Goal: Task Accomplishment & Management: Manage account settings

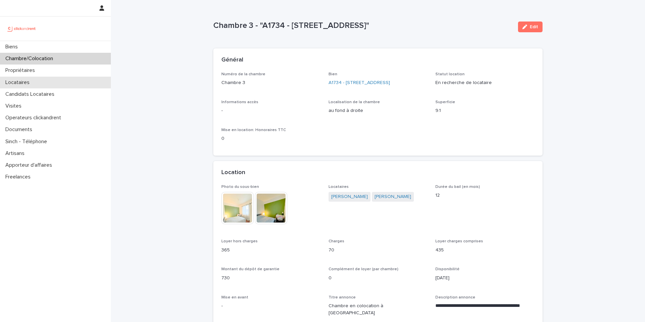
click at [38, 83] on div "Locataires" at bounding box center [55, 83] width 111 height 12
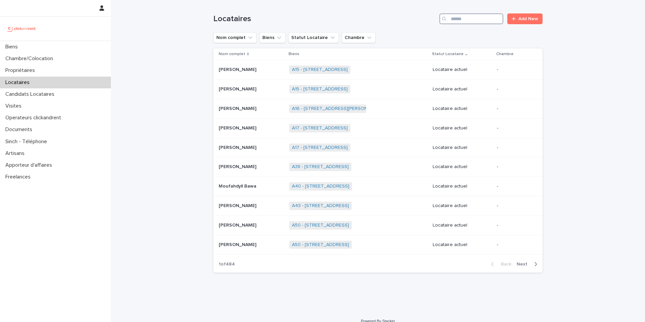
click at [491, 17] on input "Search" at bounding box center [471, 18] width 64 height 11
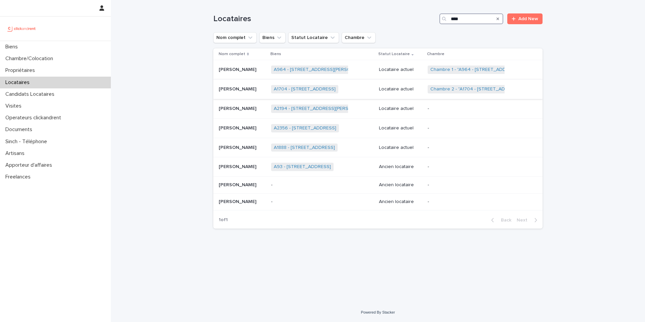
type input "****"
click at [249, 89] on p at bounding box center [242, 89] width 47 height 6
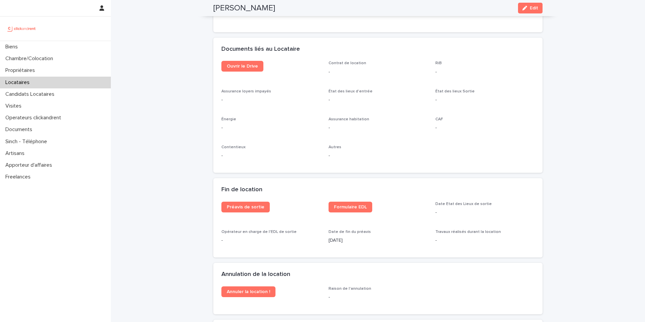
scroll to position [819, 0]
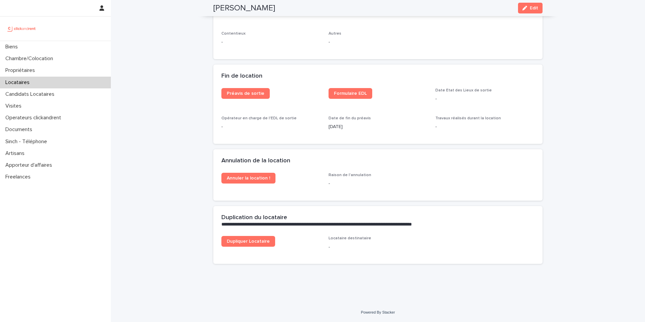
click at [348, 87] on div "Fin de location" at bounding box center [377, 77] width 329 height 24
click at [348, 97] on link "Formulaire EDL" at bounding box center [351, 93] width 44 height 11
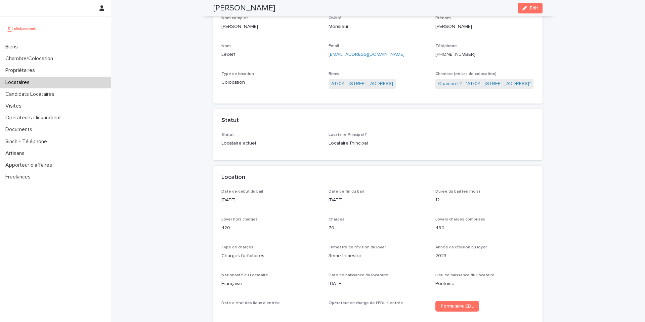
scroll to position [0, 0]
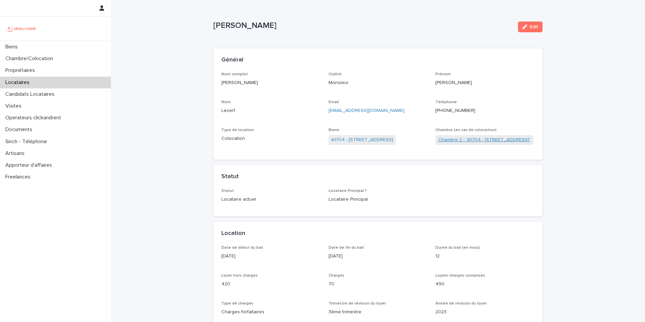
click at [483, 139] on link "Chambre 2 - "A1704 - [STREET_ADDRESS]"" at bounding box center [484, 139] width 93 height 7
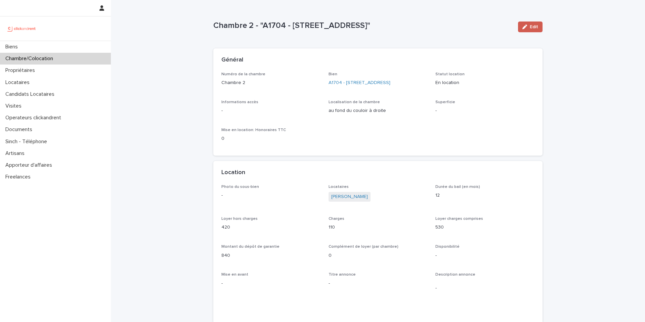
click at [536, 25] on span "Edit" at bounding box center [534, 27] width 8 height 5
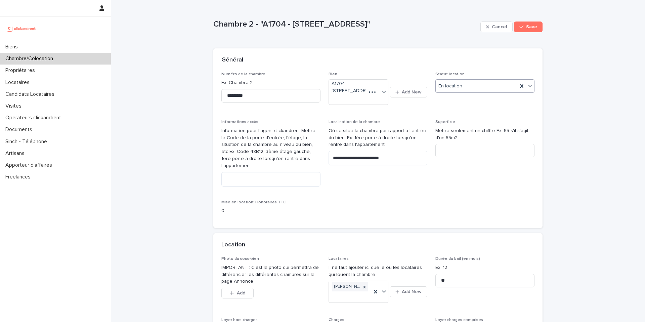
click at [470, 84] on div "En location" at bounding box center [477, 86] width 82 height 11
click at [468, 112] on div "En recherche de locataire" at bounding box center [485, 111] width 98 height 12
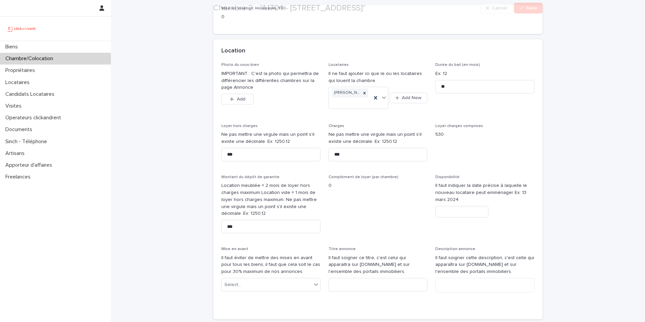
scroll to position [248, 0]
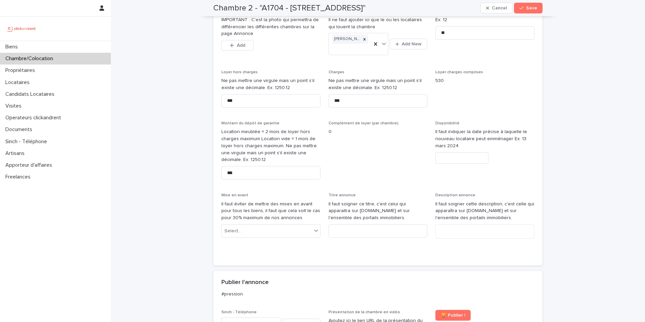
click at [463, 153] on input "text" at bounding box center [461, 158] width 53 height 12
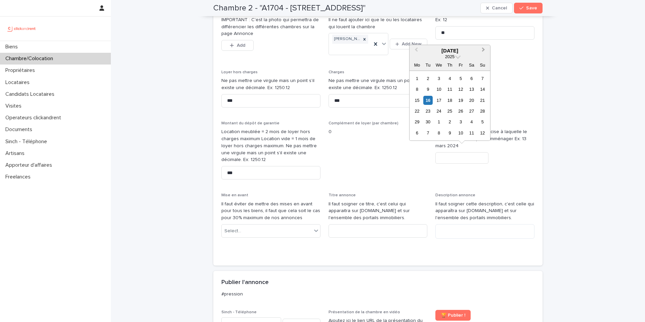
click at [485, 51] on button "Next Month" at bounding box center [484, 51] width 11 height 11
click at [463, 93] on div "10" at bounding box center [460, 90] width 9 height 9
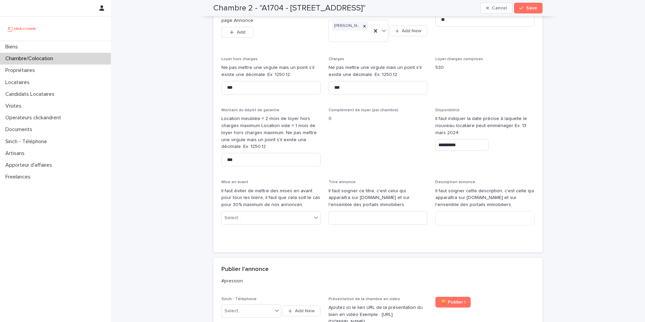
scroll to position [261, 0]
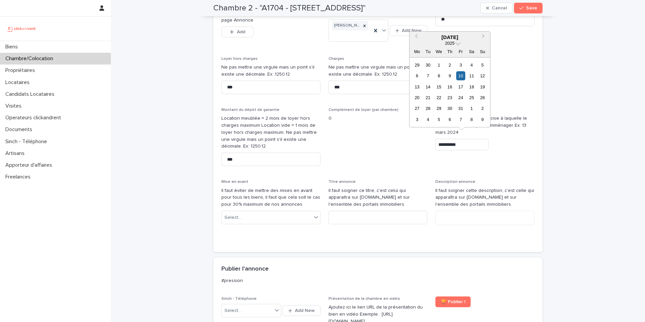
click at [477, 140] on input "**********" at bounding box center [461, 145] width 53 height 12
click at [417, 88] on div "13" at bounding box center [417, 86] width 9 height 9
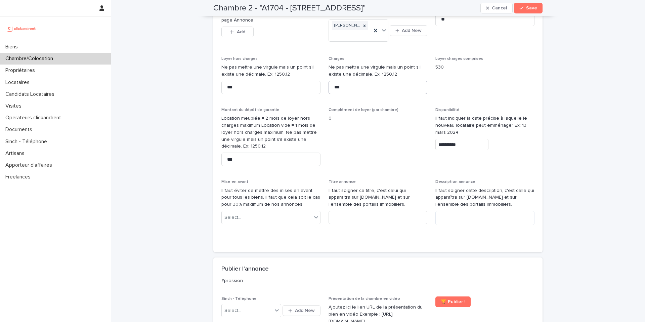
type input "**********"
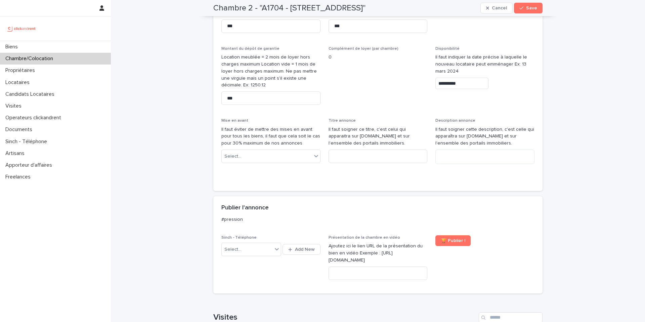
scroll to position [322, 0]
click at [256, 248] on div "Select..." at bounding box center [247, 249] width 51 height 11
click at [274, 275] on div "[PHONE_NUMBER]" at bounding box center [252, 275] width 60 height 12
click at [362, 154] on input at bounding box center [378, 156] width 99 height 13
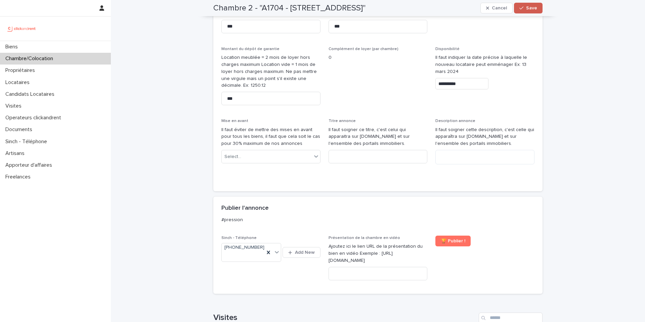
click at [519, 11] on button "Save" at bounding box center [528, 8] width 29 height 11
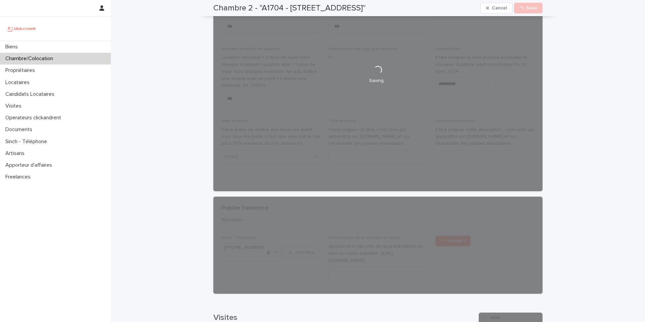
click at [451, 96] on div "Loading... Saving…" at bounding box center [377, 75] width 329 height 710
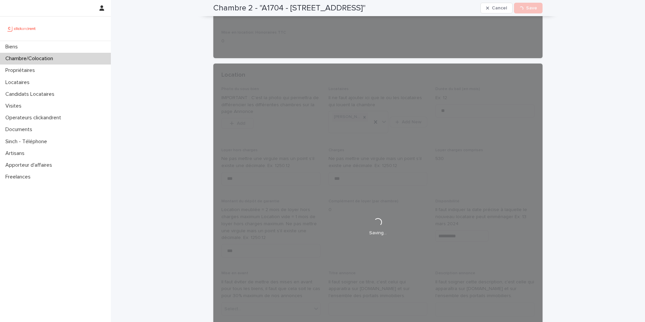
scroll to position [0, 0]
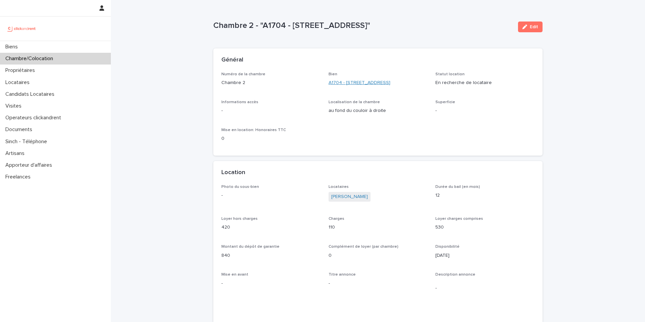
click at [369, 82] on link "A1704 - [STREET_ADDRESS]" at bounding box center [360, 82] width 62 height 7
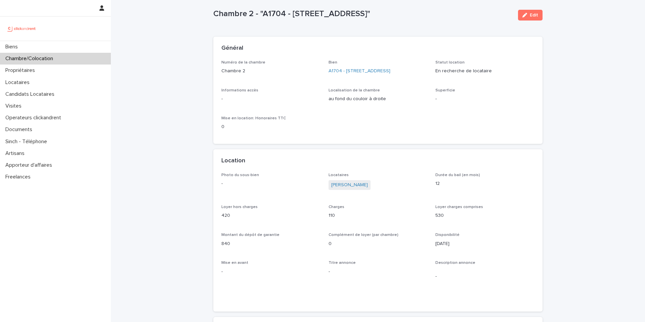
scroll to position [14, 0]
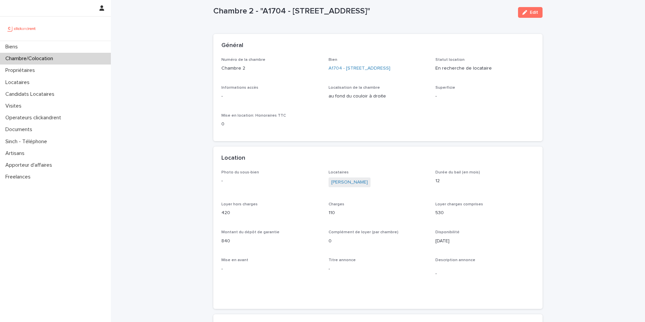
click at [526, 13] on icon "button" at bounding box center [524, 12] width 5 height 5
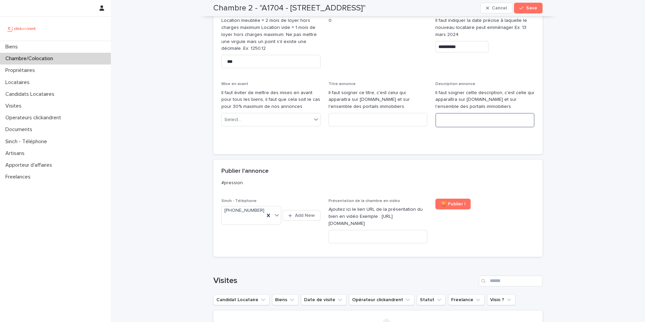
click at [464, 113] on textarea at bounding box center [484, 120] width 99 height 14
paste textarea "**********"
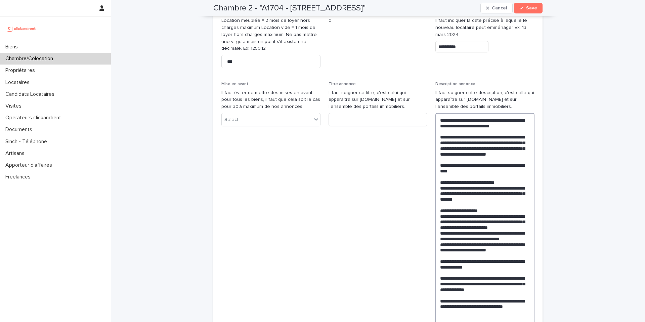
scroll to position [360, 0]
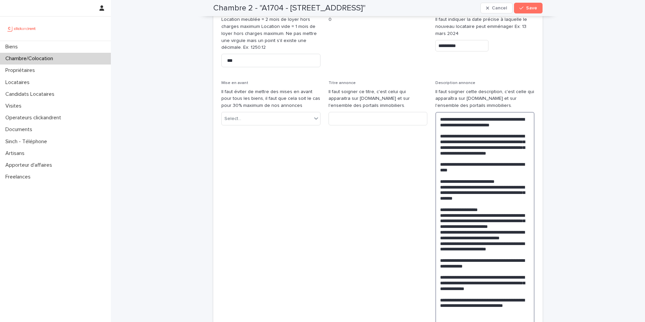
type textarea "**********"
click at [348, 116] on input at bounding box center [378, 118] width 99 height 13
paste input "**********"
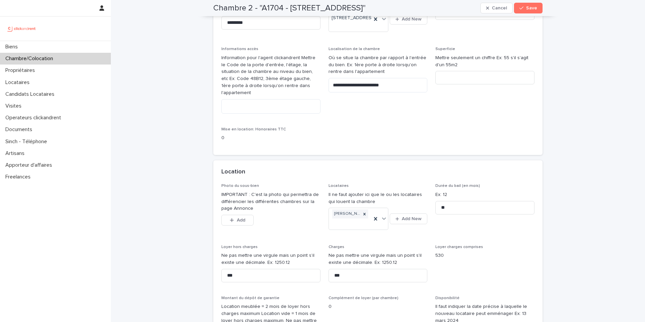
scroll to position [70, 0]
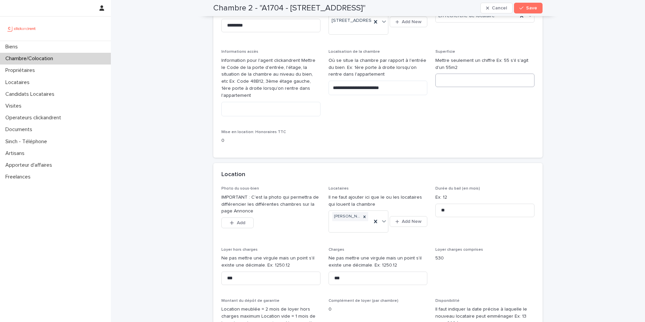
type input "**********"
click at [444, 85] on input at bounding box center [484, 80] width 99 height 13
type input "*"
click at [527, 8] on span "Save" at bounding box center [531, 8] width 11 height 5
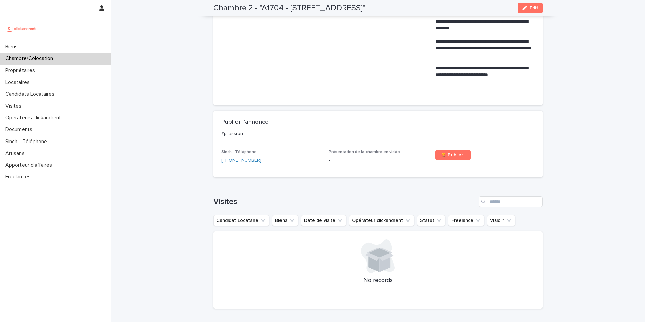
scroll to position [440, 0]
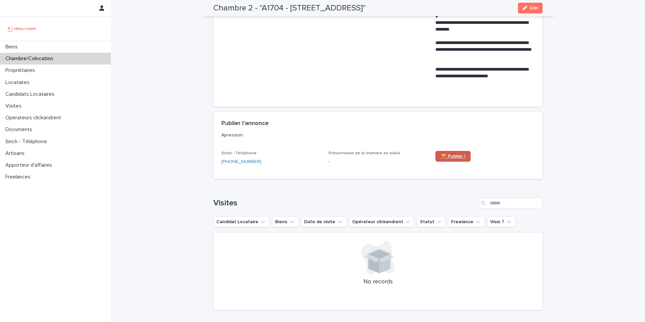
click at [451, 156] on span "🏆 Publier !" at bounding box center [453, 156] width 25 height 5
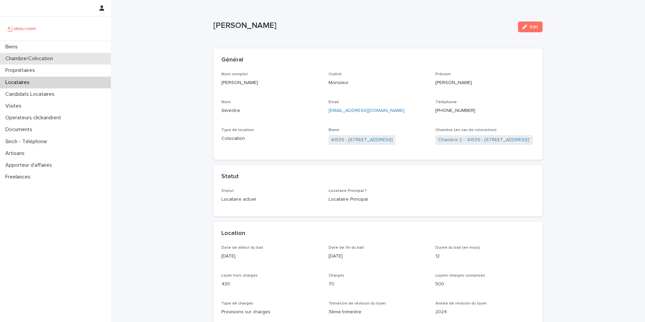
click at [71, 64] on div "Chambre/Colocation" at bounding box center [55, 59] width 111 height 12
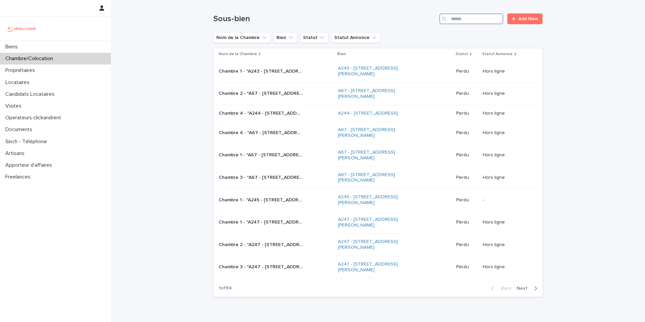
click at [471, 19] on input "Search" at bounding box center [471, 18] width 64 height 11
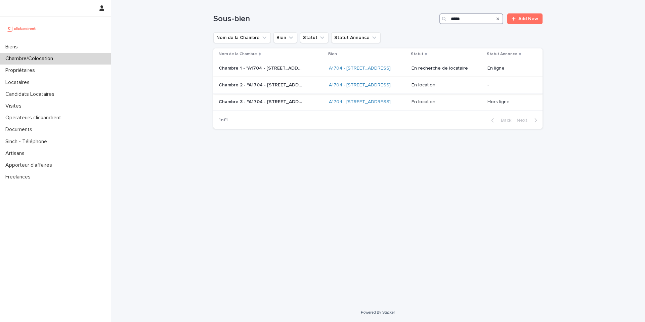
type input "*****"
click at [282, 88] on p "Chambre 2 - "A1704 - [STREET_ADDRESS]"" at bounding box center [261, 84] width 85 height 7
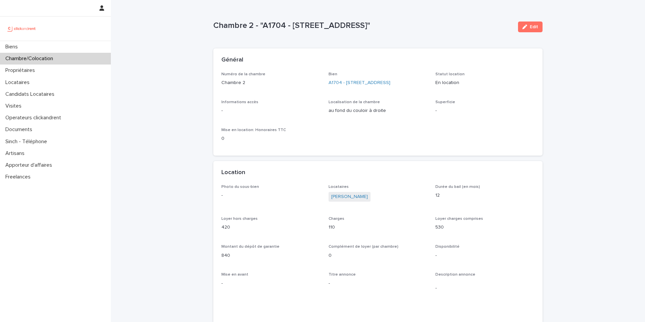
scroll to position [2, 0]
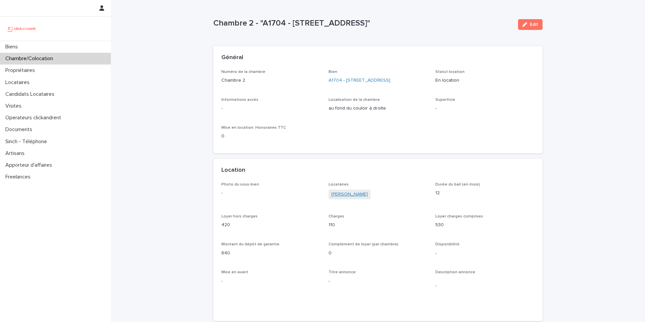
click at [347, 195] on link "[PERSON_NAME]" at bounding box center [349, 194] width 37 height 7
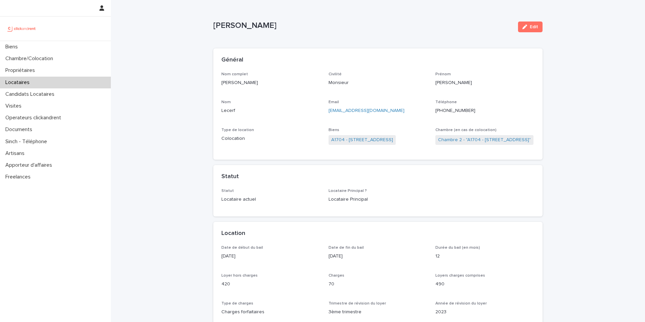
click at [454, 112] on ringoverc2c-number-84e06f14122c "+33660079209" at bounding box center [455, 110] width 40 height 5
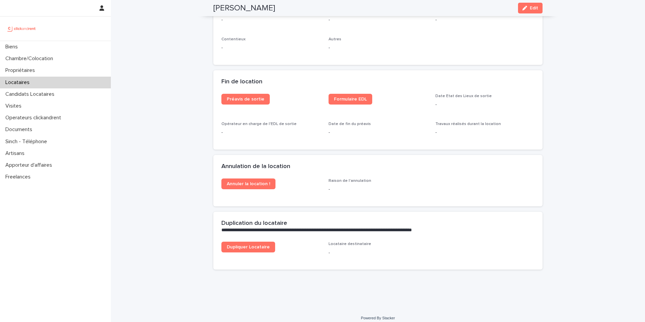
scroll to position [814, 0]
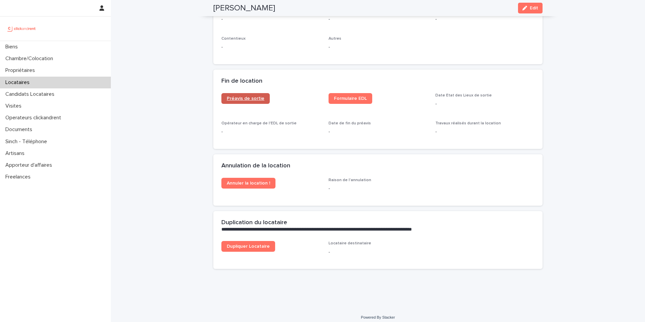
click at [260, 99] on span "Préavis de sortie" at bounding box center [246, 98] width 38 height 5
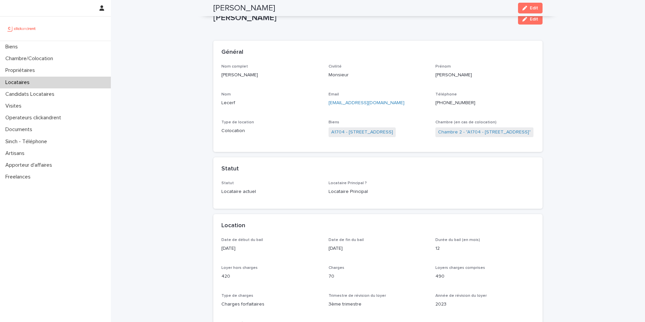
scroll to position [0, 0]
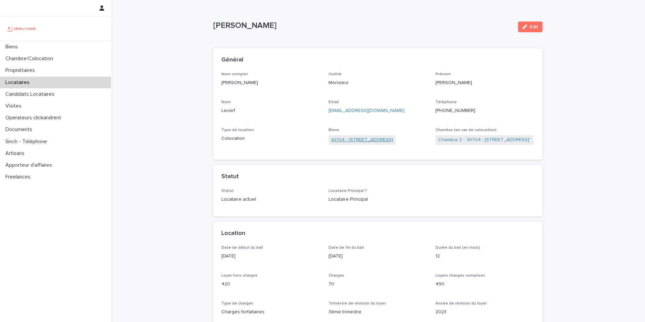
click at [393, 137] on link "A1704 - [STREET_ADDRESS]" at bounding box center [362, 139] width 62 height 7
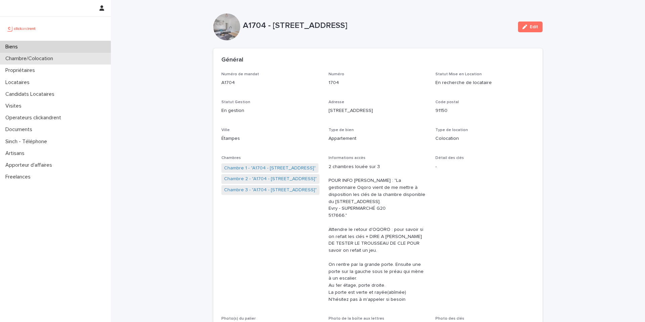
click at [45, 59] on p "Chambre/Colocation" at bounding box center [31, 58] width 56 height 6
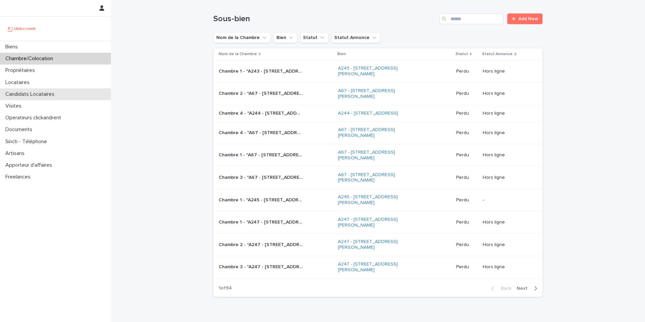
click at [60, 98] on div "Candidats Locataires" at bounding box center [55, 94] width 111 height 12
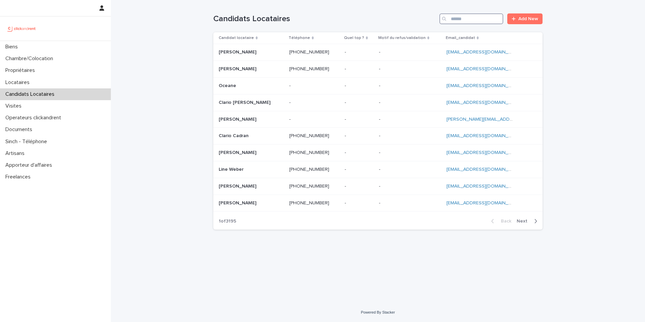
click at [482, 20] on input "Search" at bounding box center [471, 18] width 64 height 11
paste input "**********"
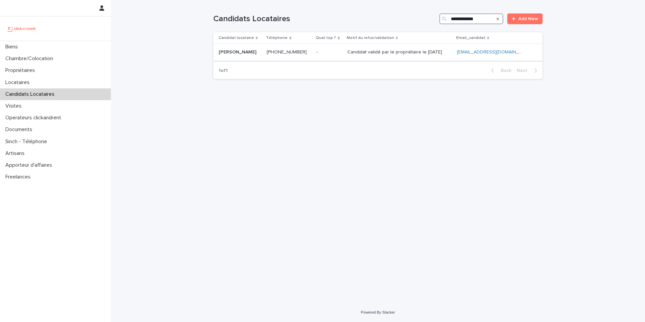
type input "**********"
click at [289, 52] on ringoverc2c-number-84e06f14122c "+33749694040" at bounding box center [287, 52] width 40 height 5
click at [498, 18] on icon "Search" at bounding box center [498, 18] width 3 height 3
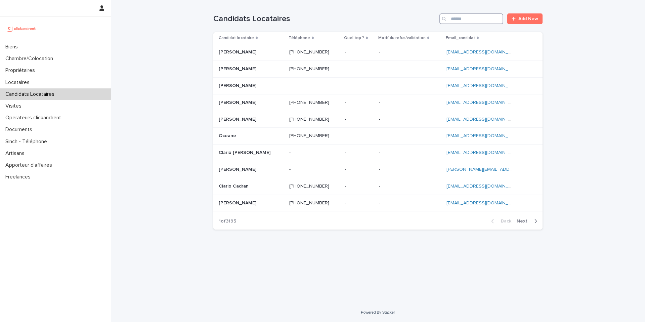
click at [465, 21] on input "Search" at bounding box center [471, 18] width 64 height 11
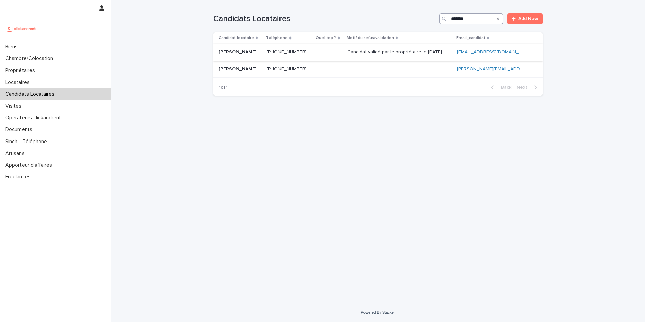
type input "*******"
click at [308, 53] on p at bounding box center [289, 52] width 44 height 6
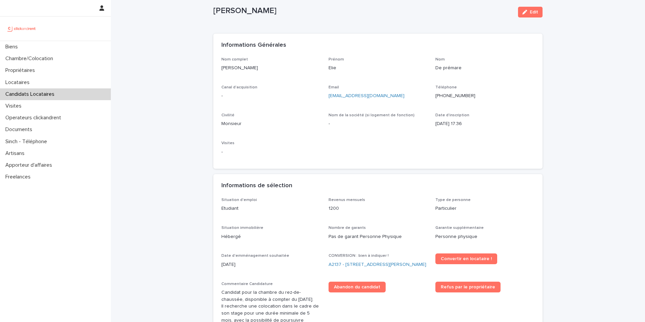
scroll to position [15, 0]
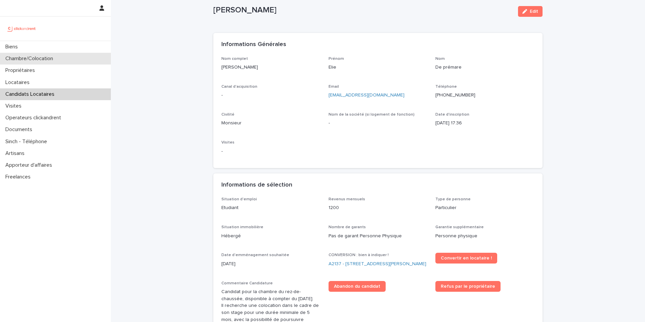
click at [56, 61] on p "Chambre/Colocation" at bounding box center [31, 58] width 56 height 6
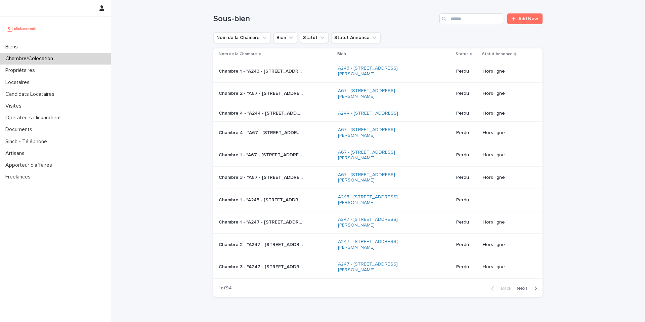
click at [79, 62] on div "Chambre/Colocation" at bounding box center [55, 59] width 111 height 12
click at [469, 22] on input "Search" at bounding box center [471, 18] width 64 height 11
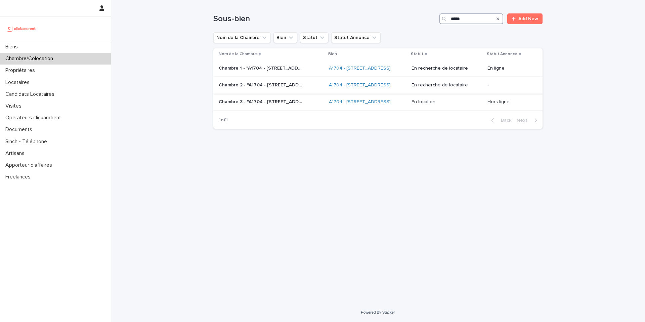
type input "*****"
click at [280, 88] on p "Chambre 2 - "A1704 - [STREET_ADDRESS]"" at bounding box center [261, 84] width 85 height 7
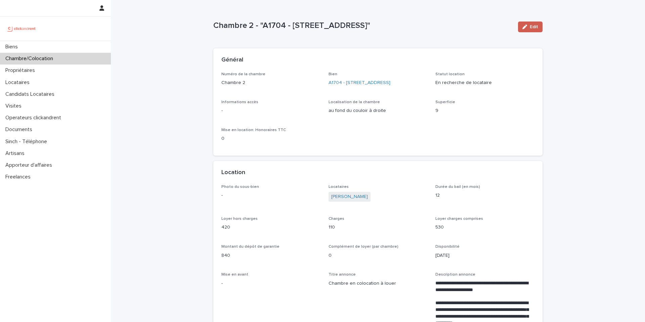
click at [525, 28] on icon "button" at bounding box center [524, 27] width 5 height 5
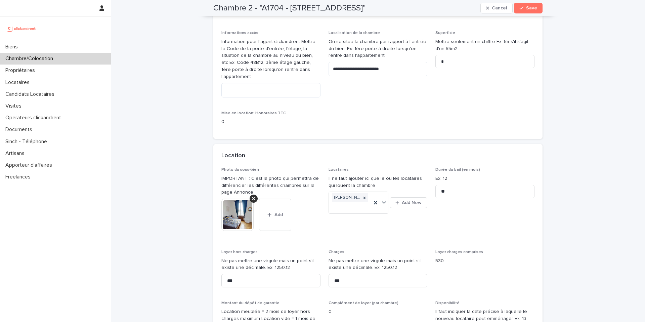
scroll to position [90, 0]
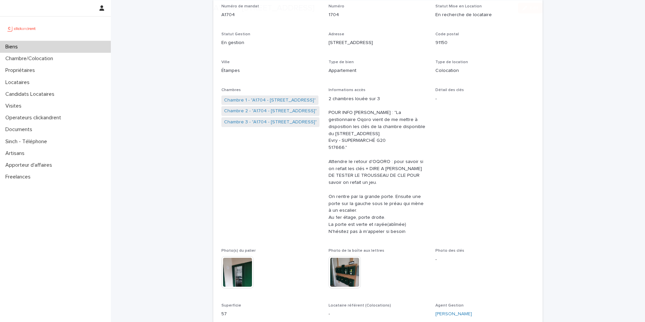
scroll to position [362, 0]
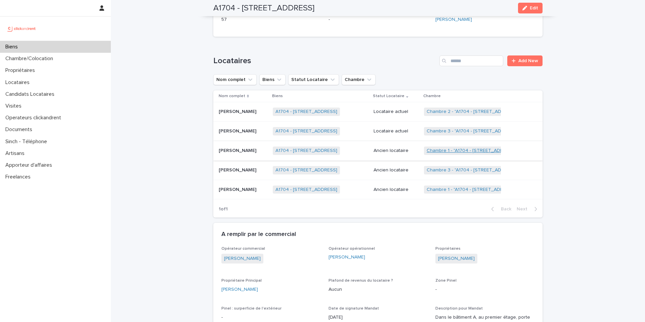
click at [464, 150] on link "Chambre 1 - "A1704 - 4 rue de la Platrerie, Étampes 91150"" at bounding box center [473, 151] width 92 height 6
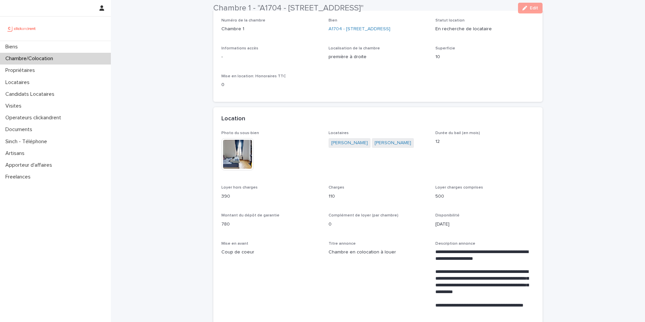
scroll to position [55, 0]
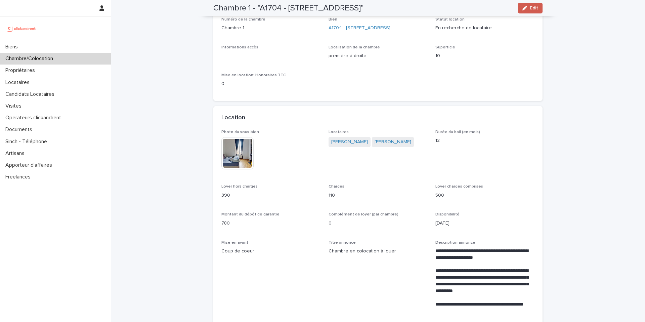
click at [531, 6] on span "Edit" at bounding box center [534, 8] width 8 height 5
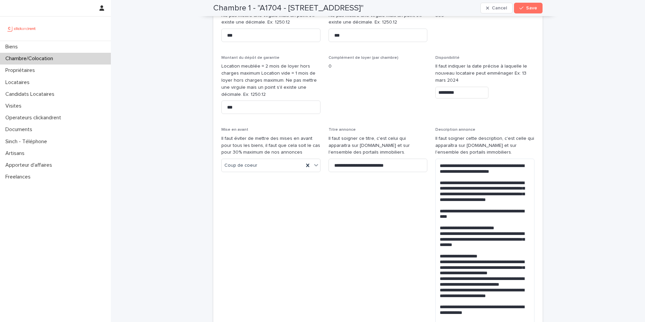
scroll to position [395, 0]
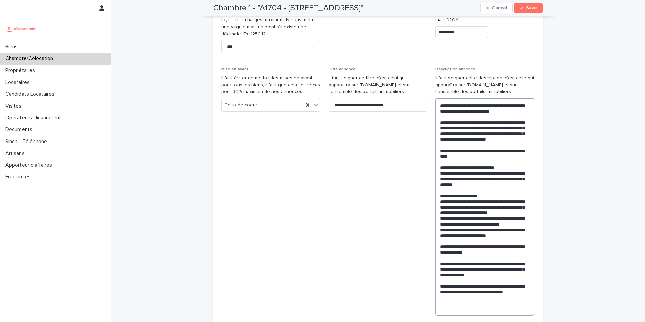
drag, startPoint x: 439, startPoint y: 102, endPoint x: 515, endPoint y: 309, distance: 220.5
click at [515, 309] on textarea at bounding box center [484, 206] width 99 height 217
click at [352, 107] on input "**********" at bounding box center [378, 104] width 99 height 13
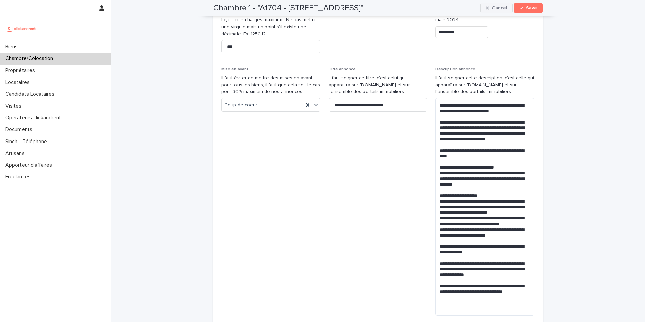
click at [500, 8] on span "Cancel" at bounding box center [499, 8] width 15 height 5
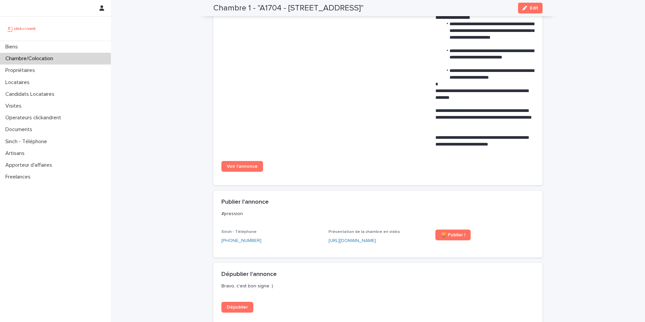
scroll to position [296, 0]
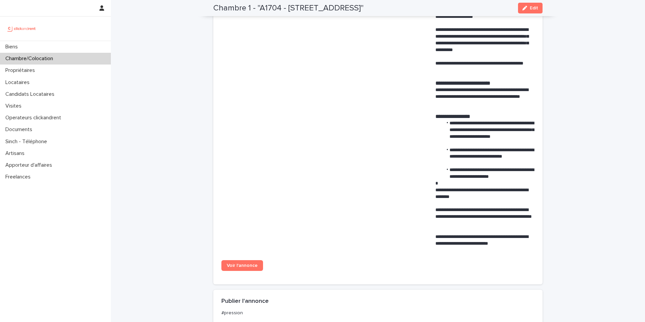
click at [418, 91] on span "Titre annonce Chambre en colocation à louer" at bounding box center [378, 125] width 99 height 253
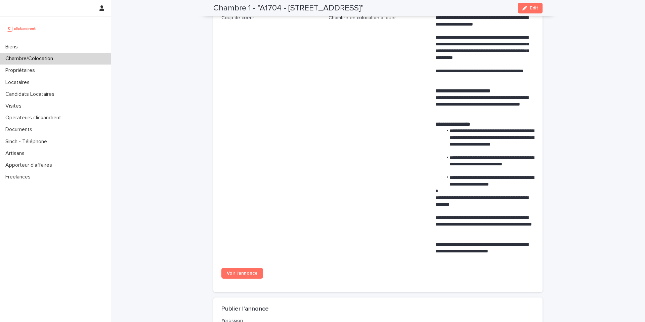
scroll to position [0, 0]
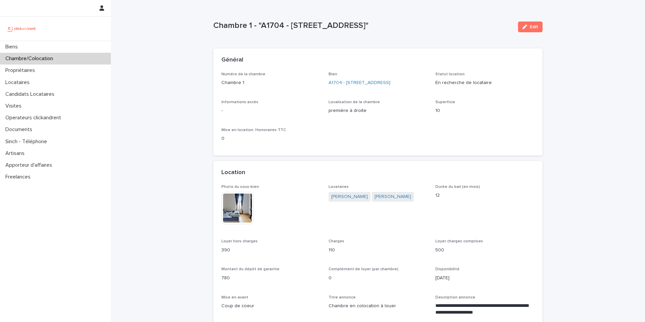
click at [49, 60] on p "Chambre/Colocation" at bounding box center [31, 58] width 56 height 6
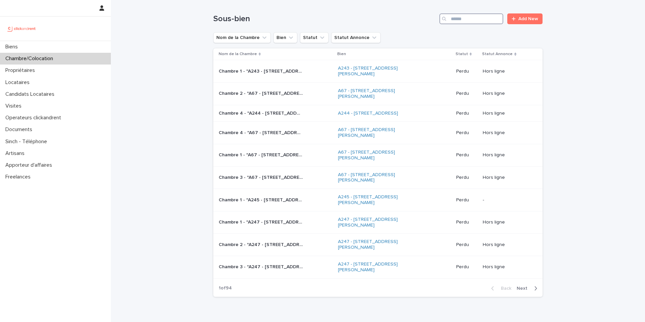
click at [459, 23] on input "Search" at bounding box center [471, 18] width 64 height 11
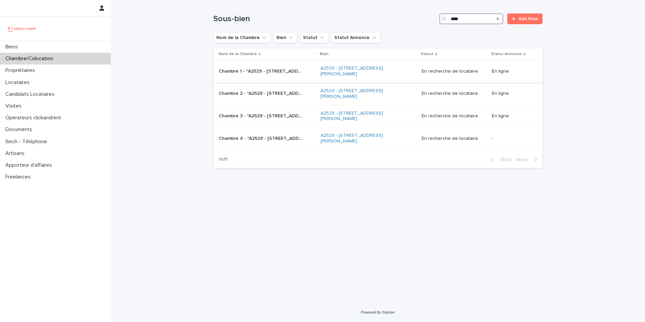
type input "****"
click at [288, 76] on div "Chambre 1 - "A2529 - 14 rue Honoré de Balzac, Garges-lès-Gonesse 95140" Chambre…" at bounding box center [267, 71] width 96 height 11
click at [310, 92] on div "Chambre 2 - "A2529 - 14 rue Honoré de Balzac, Garges-lès-Gonesse 95140" Chambre…" at bounding box center [267, 93] width 96 height 11
click at [265, 119] on p "Chambre 3 - "A2529 - 14 rue Honoré de Balzac, Garges-lès-Gonesse 95140"" at bounding box center [261, 115] width 85 height 7
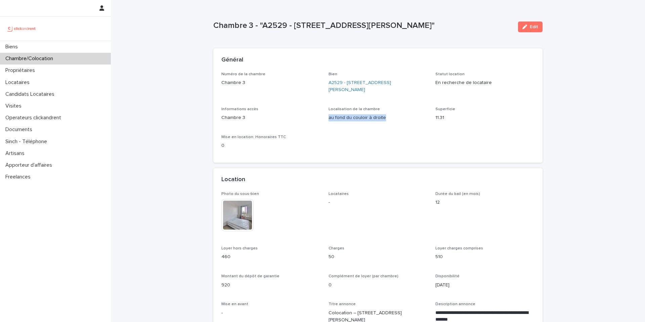
drag, startPoint x: 383, startPoint y: 117, endPoint x: 326, endPoint y: 117, distance: 57.1
click at [326, 117] on div "Numéro de la chambre Chambre 3 Bien A2529 - 14 rue Honoré de Balzac, Garges-lès…" at bounding box center [377, 113] width 313 height 83
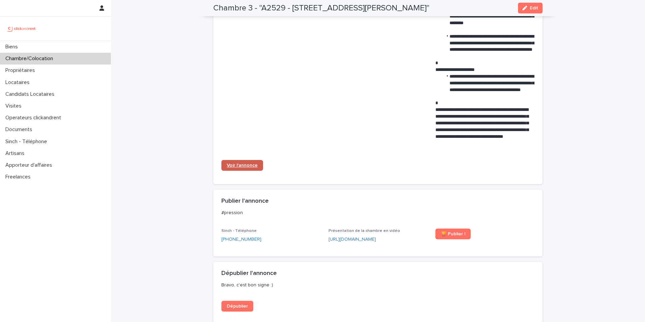
scroll to position [452, 0]
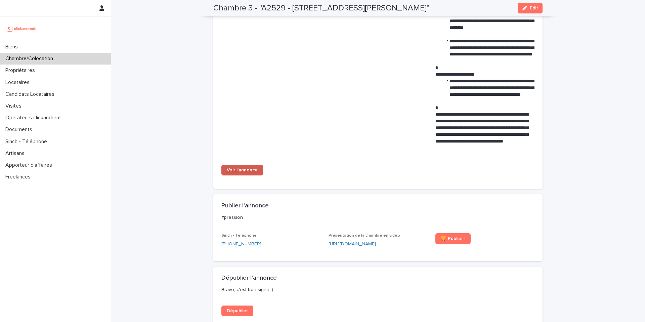
click at [248, 174] on link "Voir l'annonce" at bounding box center [242, 170] width 42 height 11
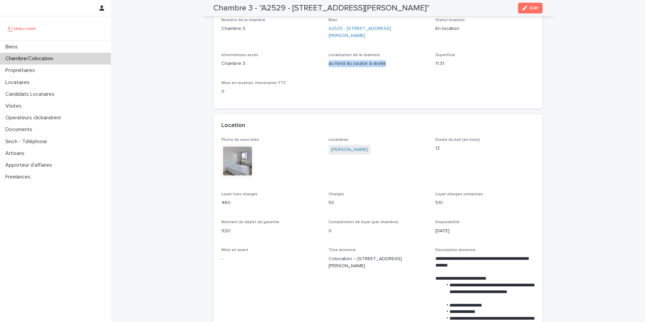
scroll to position [0, 0]
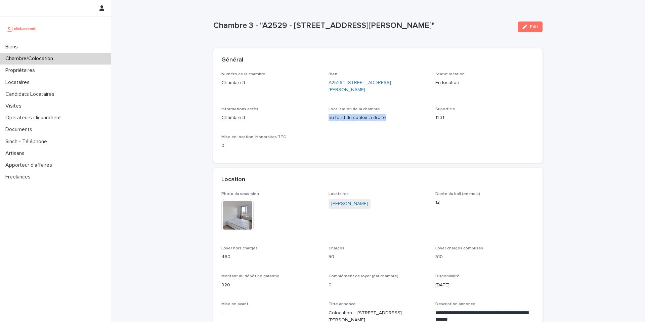
drag, startPoint x: 484, startPoint y: 26, endPoint x: 294, endPoint y: 27, distance: 190.2
click at [294, 27] on p "Chambre 3 - "A2529 - 14 rue Honoré de Balzac, Garges-lès-Gonesse 95140"" at bounding box center [362, 26] width 299 height 10
copy p "14 rue Honoré de Balzac, Garges-lès-Gonesse 95140"
click at [347, 204] on link "Lalla Dembele" at bounding box center [349, 203] width 37 height 7
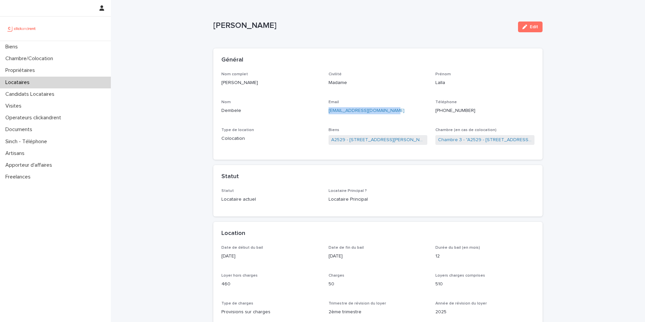
drag, startPoint x: 398, startPoint y: 110, endPoint x: 327, endPoint y: 110, distance: 71.6
click at [327, 110] on div "Nom complet Lalla Dembele Civilité Madame Prénom Lalla Nom Dembele Email lallad…" at bounding box center [377, 112] width 313 height 80
copy link "lalladembele2000@gmail.com"
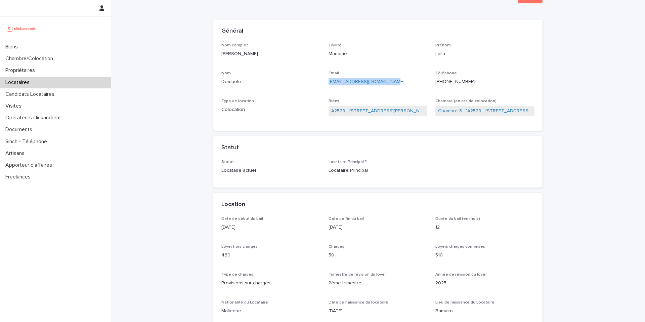
scroll to position [30, 0]
click at [372, 110] on link "A2529 - 14 rue Honoré de Balzac, Garges-lès-Gonesse 95140" at bounding box center [378, 110] width 94 height 7
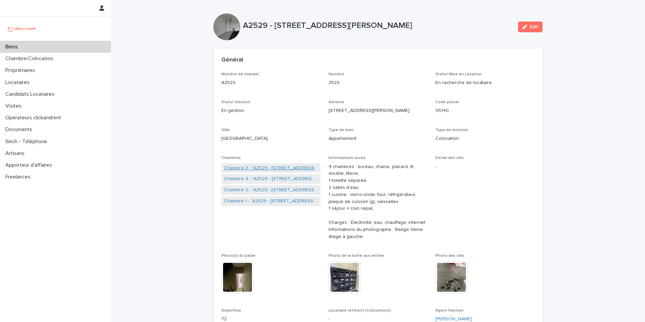
click at [257, 167] on link "Chambre 3 - "A2529 - 14 rue Honoré de Balzac, Garges-lès-Gonesse 95140"" at bounding box center [271, 168] width 94 height 7
